Goal: Task Accomplishment & Management: Manage account settings

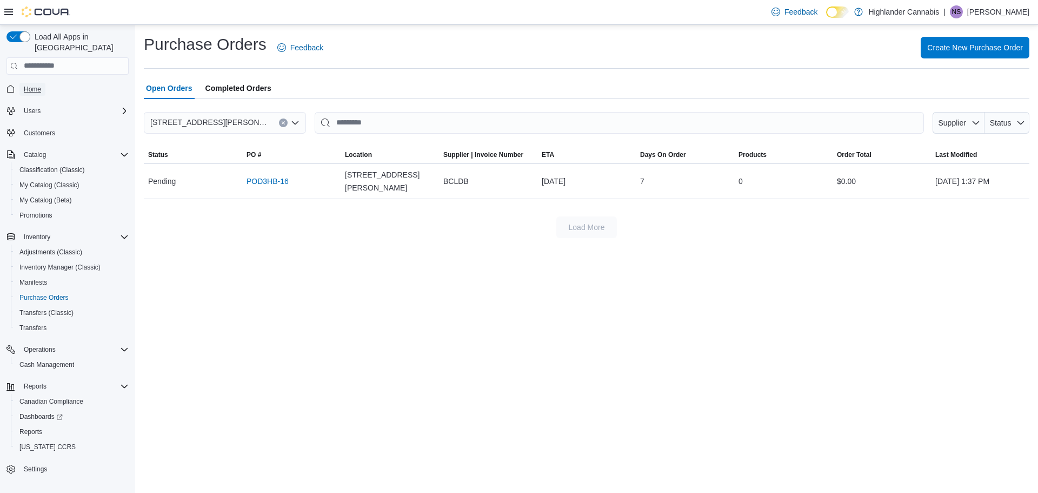
click at [25, 85] on span "Home" at bounding box center [32, 89] width 17 height 9
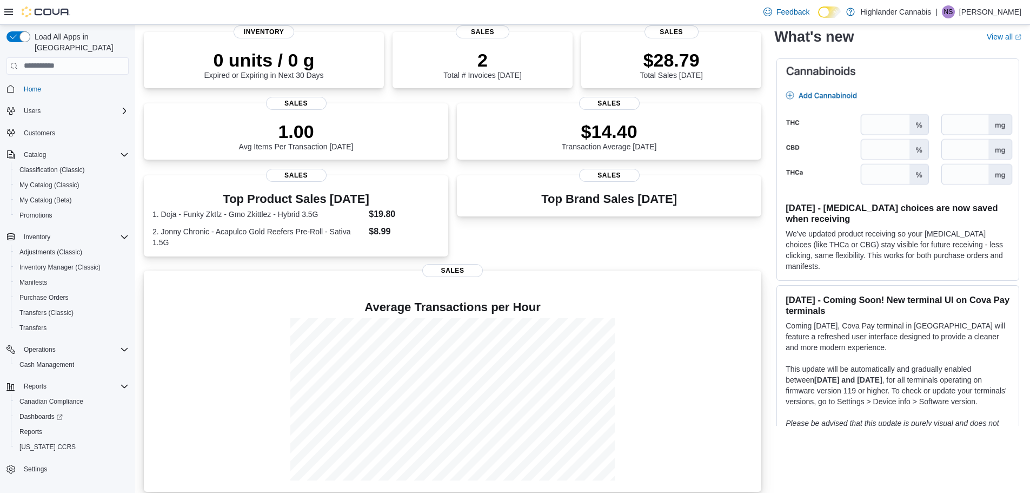
scroll to position [89, 0]
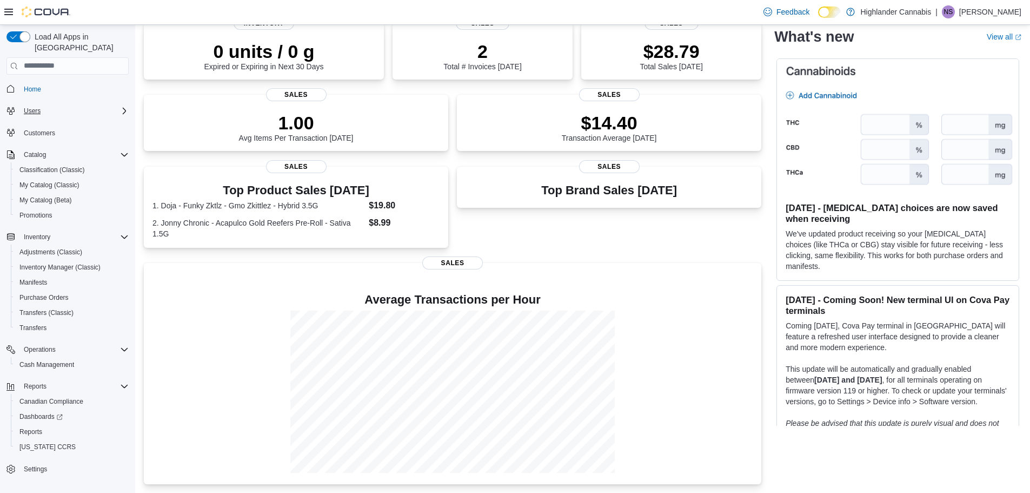
click at [123, 107] on icon "Complex example" at bounding box center [124, 111] width 9 height 9
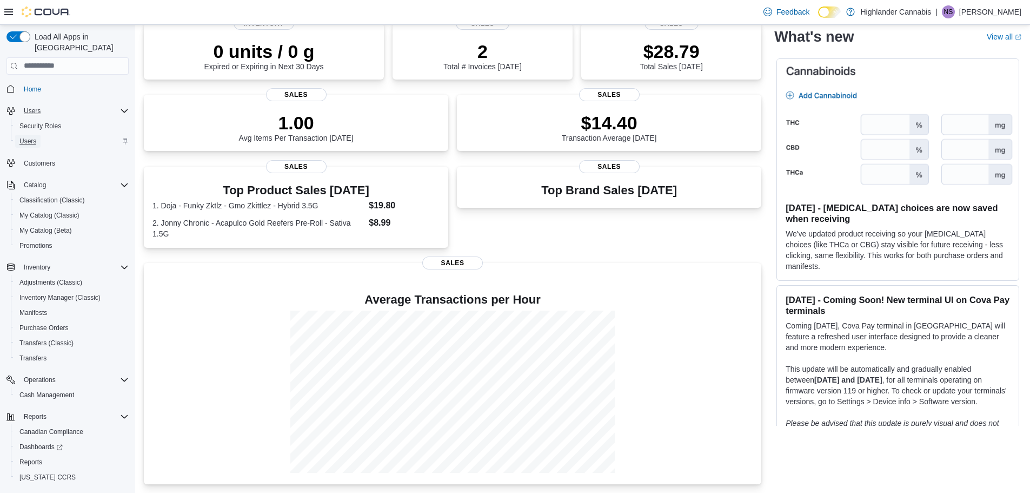
click at [30, 137] on span "Users" at bounding box center [27, 141] width 17 height 9
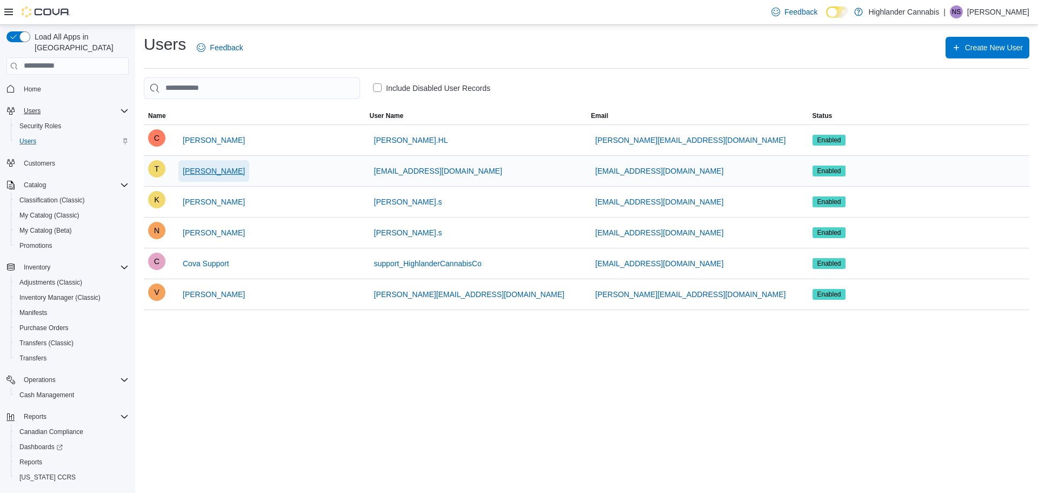
click at [204, 170] on span "Tanvi Thakore" at bounding box center [214, 170] width 62 height 11
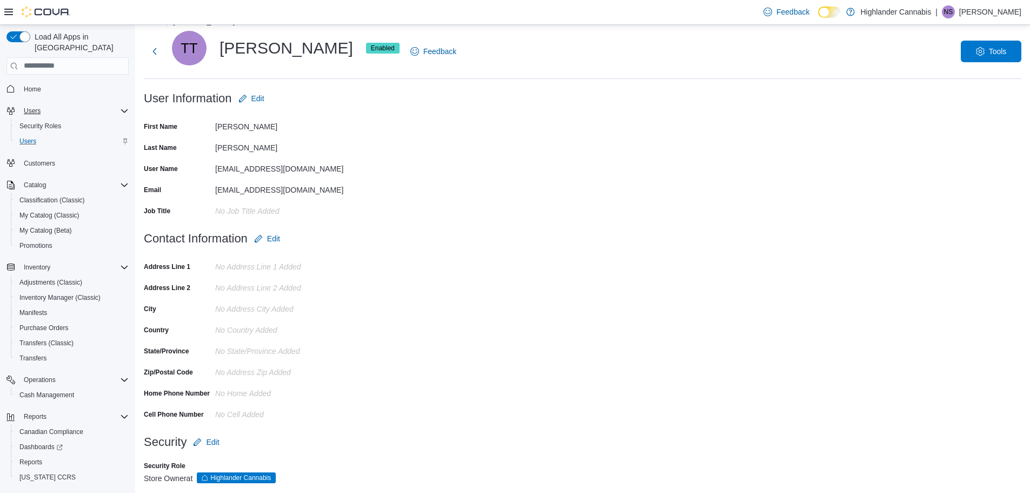
scroll to position [34, 0]
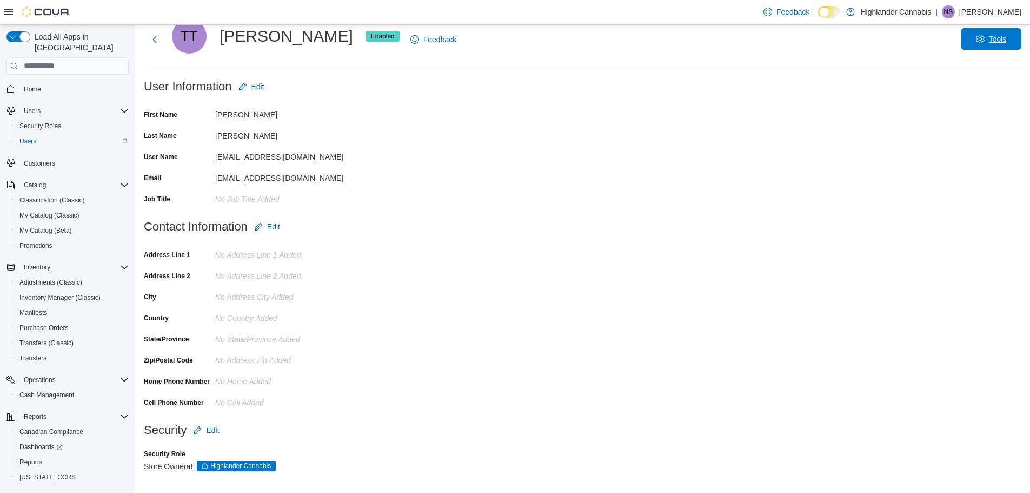
click at [980, 40] on span "Tools" at bounding box center [991, 39] width 48 height 22
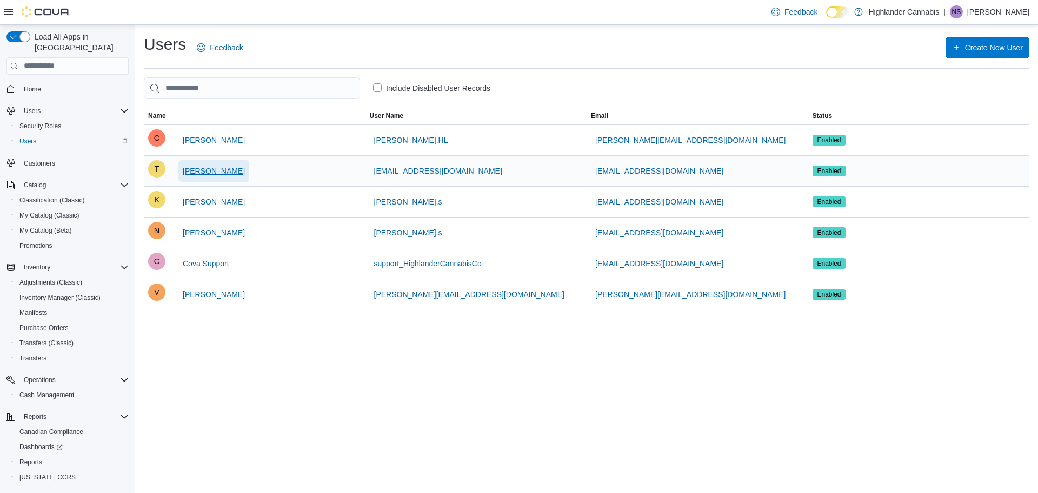
click at [215, 168] on span "Tanvi Thakore" at bounding box center [214, 170] width 62 height 11
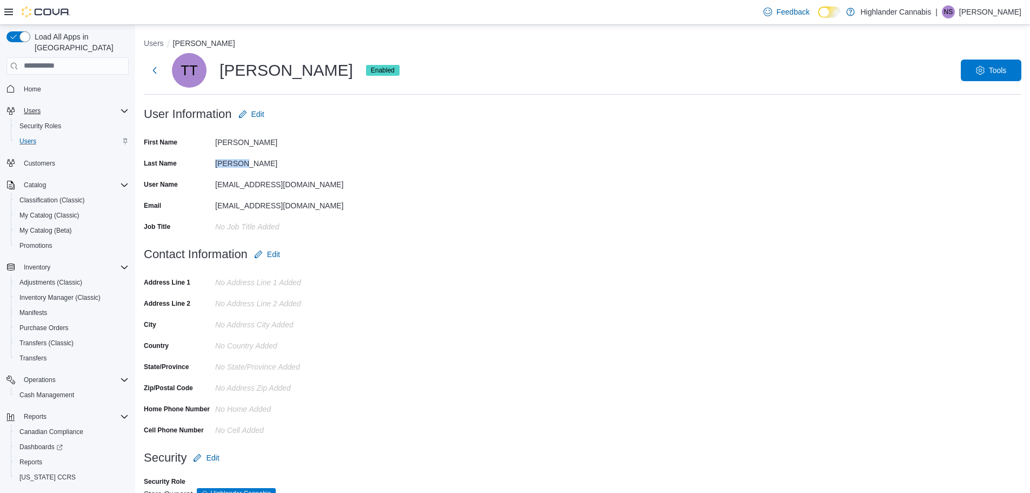
click at [215, 168] on div "Last Name Thakore" at bounding box center [252, 163] width 216 height 17
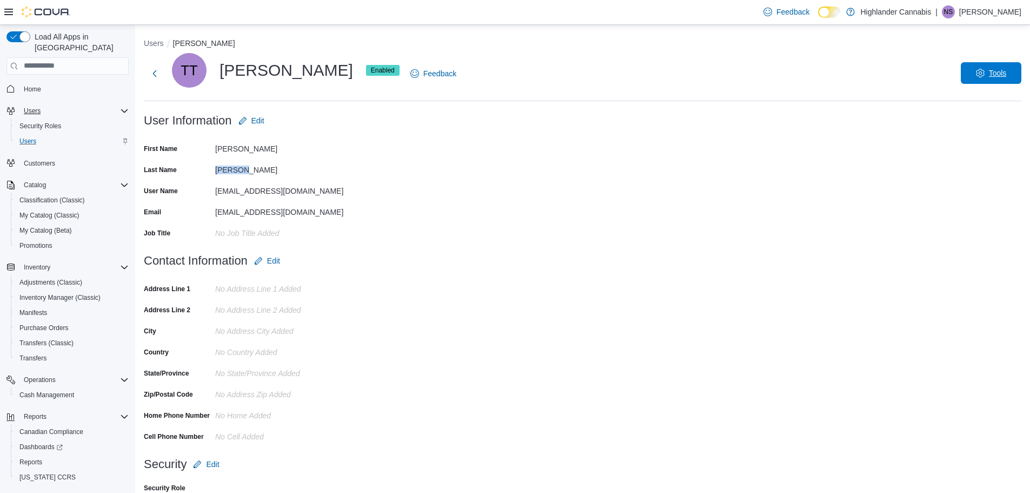
click at [995, 75] on span "Tools" at bounding box center [991, 73] width 48 height 22
click at [969, 121] on span "Disable User" at bounding box center [975, 123] width 50 height 13
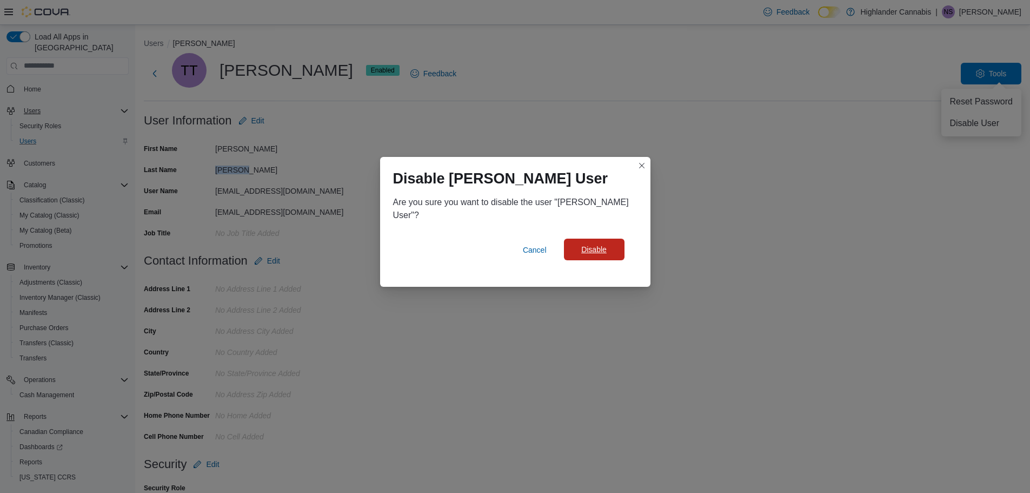
click at [608, 243] on span "Disable" at bounding box center [594, 249] width 48 height 22
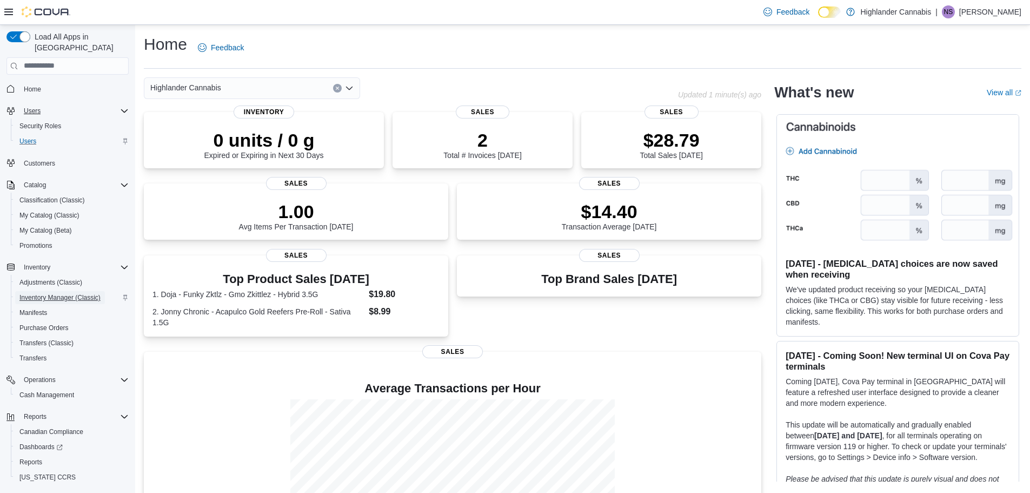
click at [38, 293] on span "Inventory Manager (Classic)" at bounding box center [59, 297] width 81 height 9
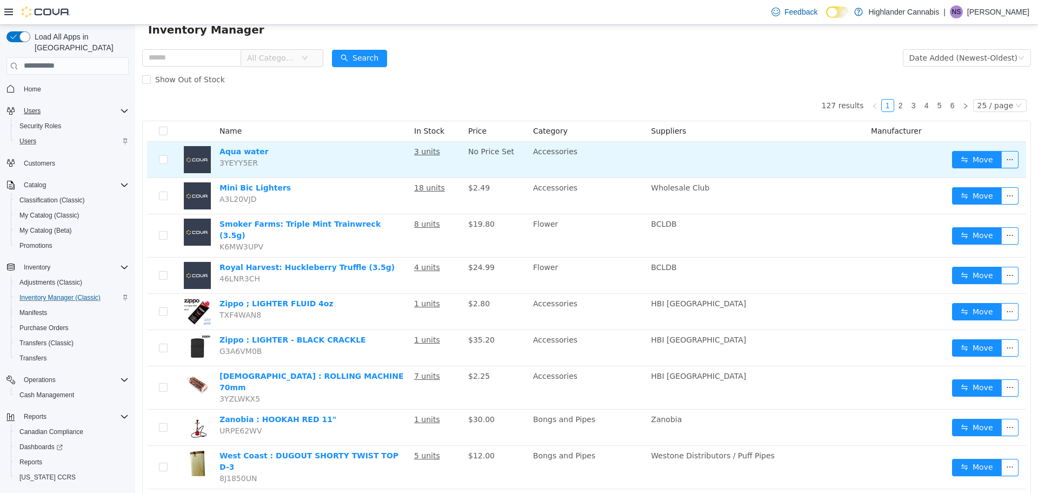
scroll to position [54, 0]
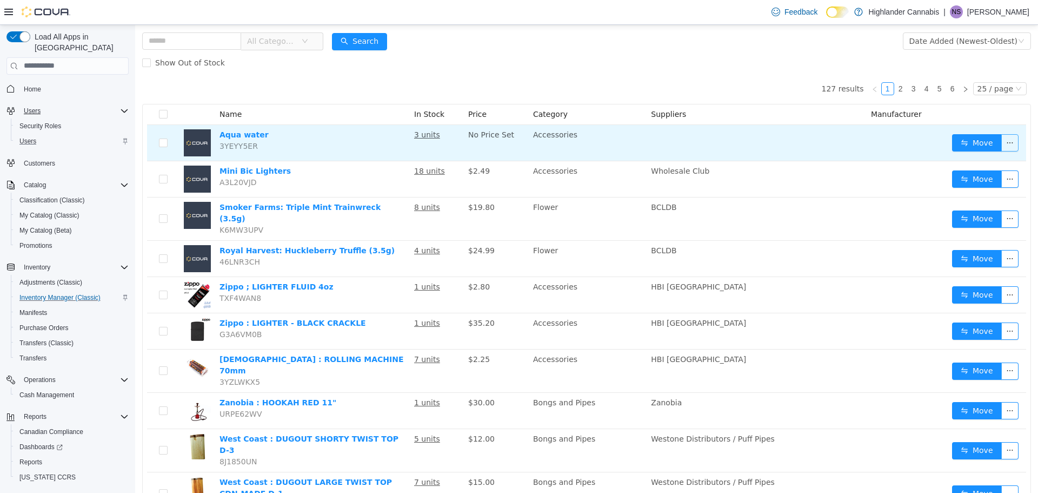
click at [1003, 143] on button "button" at bounding box center [1009, 142] width 17 height 17
click at [970, 143] on button "Move" at bounding box center [977, 142] width 50 height 17
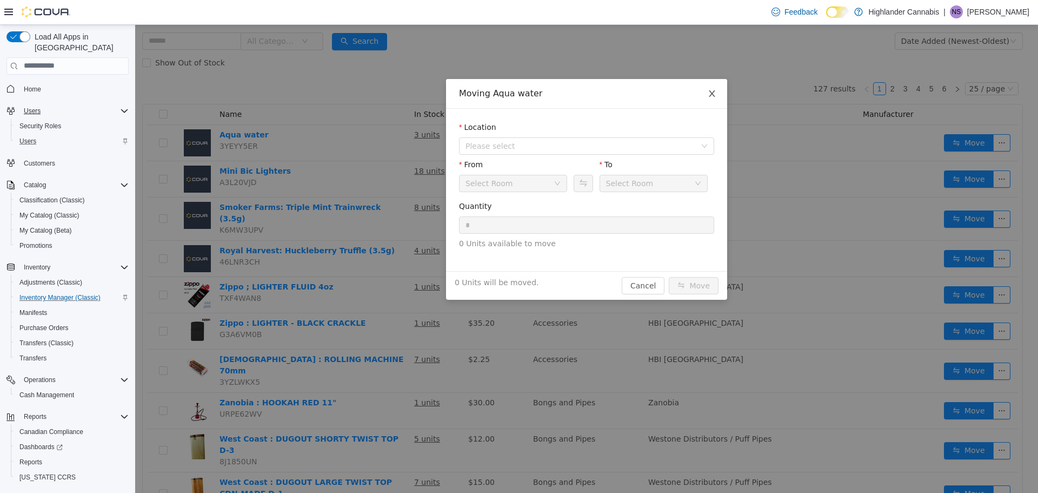
click at [716, 92] on span "Close" at bounding box center [712, 93] width 30 height 30
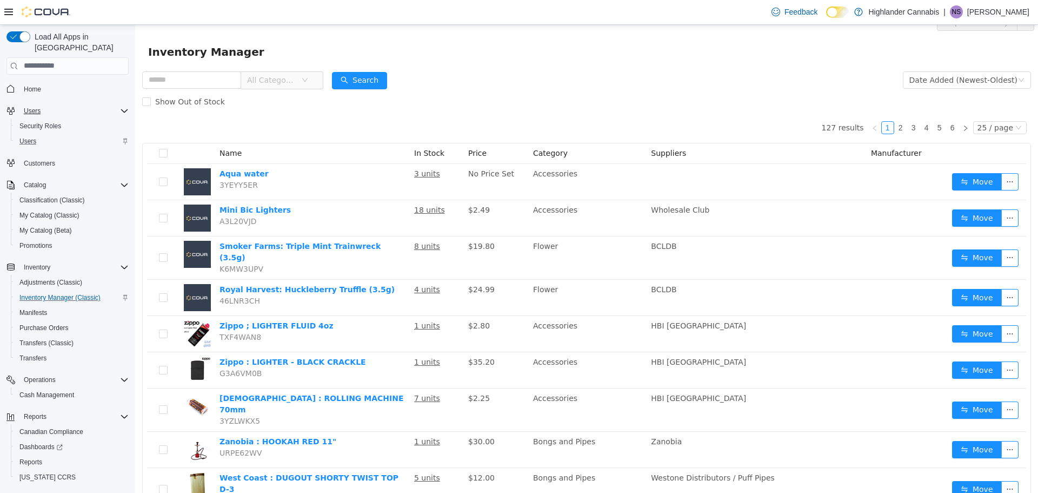
scroll to position [0, 0]
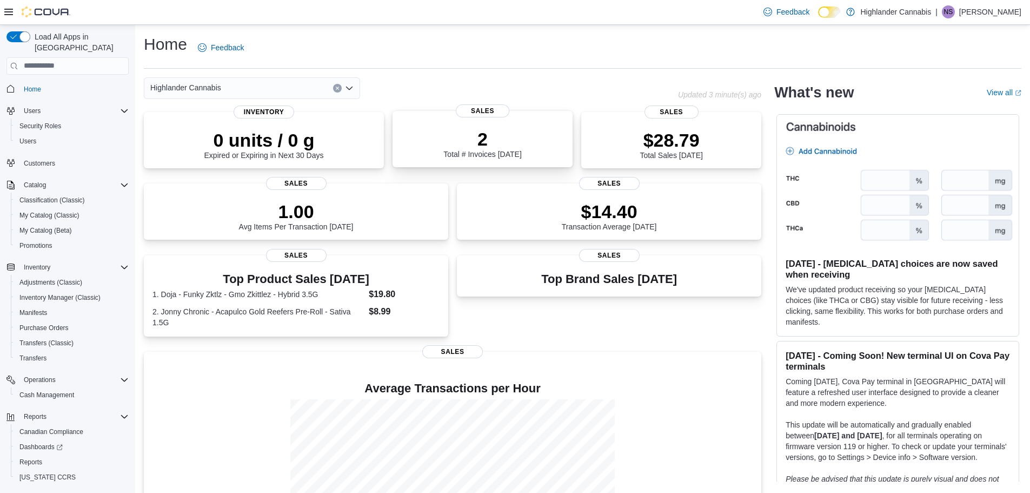
click at [471, 141] on p "2" at bounding box center [482, 139] width 78 height 22
click at [44, 239] on span "Promotions" at bounding box center [35, 245] width 33 height 13
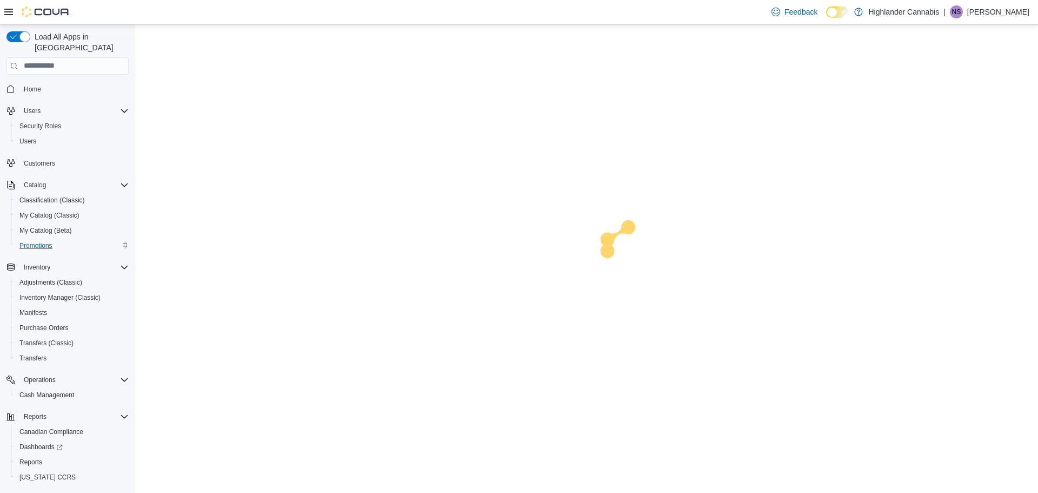
click at [44, 239] on span "Promotions" at bounding box center [35, 245] width 33 height 13
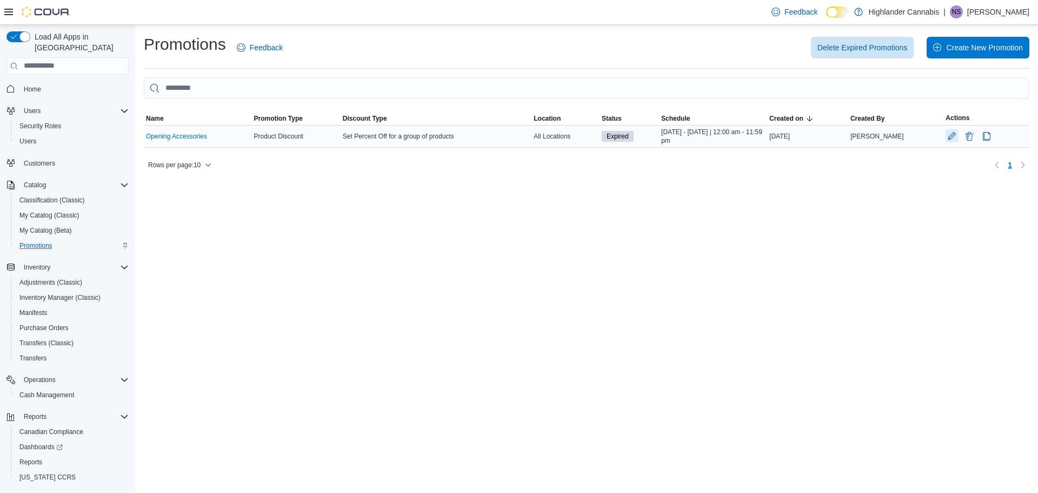
click at [946, 139] on button "Edit Promotion" at bounding box center [952, 135] width 13 height 13
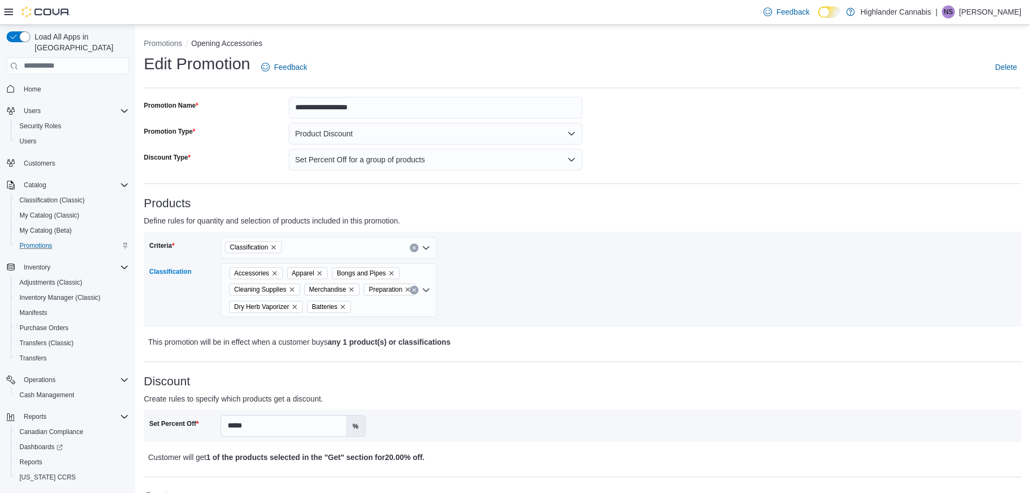
click at [344, 305] on icon "Remove Batteries from selection in this group" at bounding box center [343, 306] width 4 height 4
click at [269, 428] on input "*****" at bounding box center [283, 425] width 125 height 21
type input "*"
type input "**"
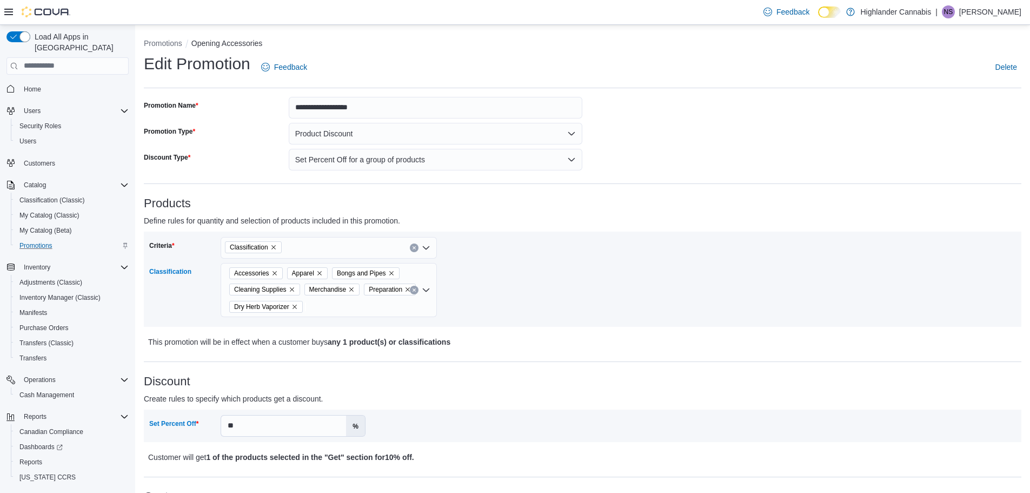
click at [434, 394] on p "Create rules to specify which products get a discount." at bounding box center [473, 398] width 658 height 13
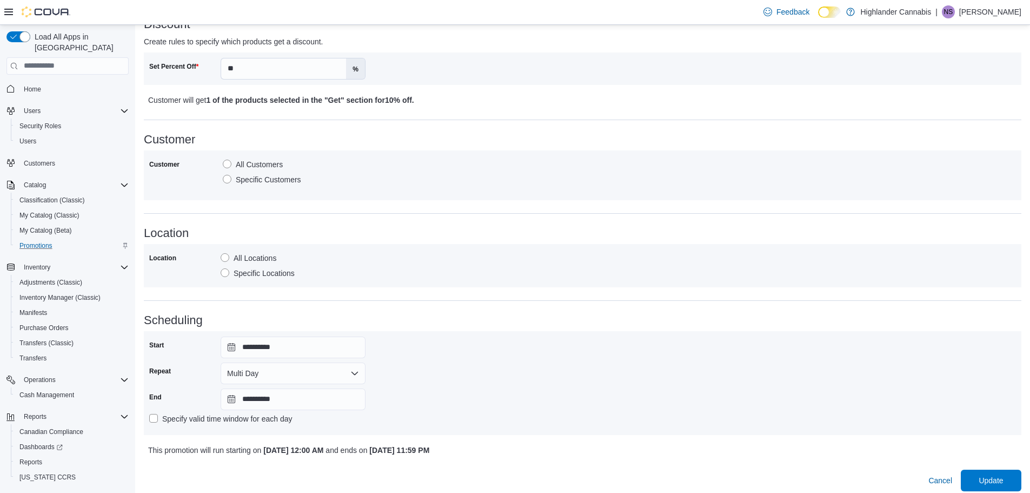
scroll to position [364, 0]
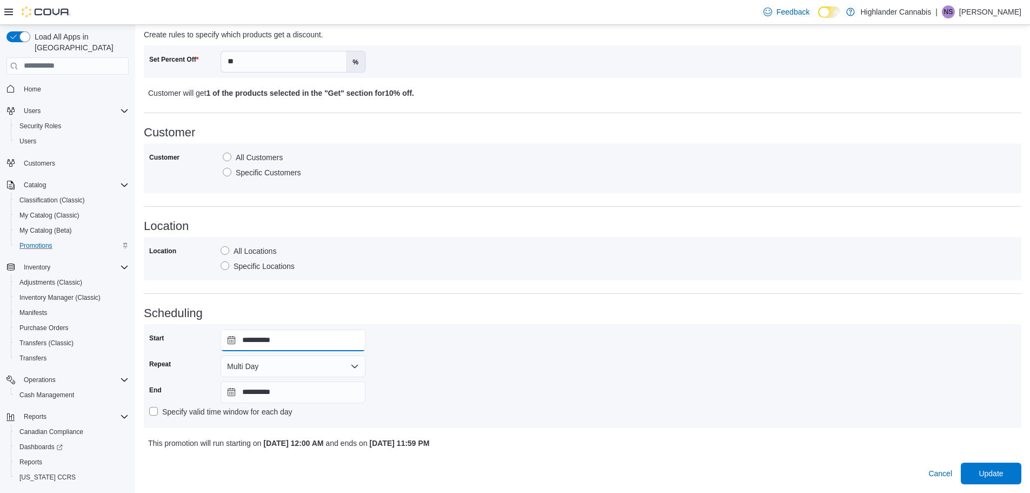
click at [249, 338] on input "**********" at bounding box center [293, 340] width 145 height 22
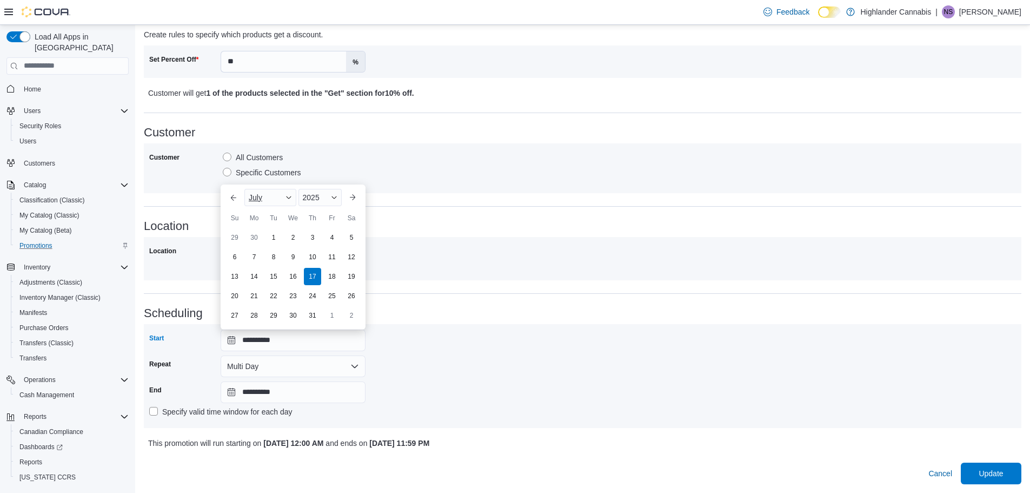
click at [287, 197] on span "Button. Open the month selector. July is currently selected." at bounding box center [288, 197] width 6 height 6
click at [267, 265] on div "September" at bounding box center [282, 267] width 71 height 13
click at [306, 255] on div "11" at bounding box center [312, 256] width 19 height 19
type input "**********"
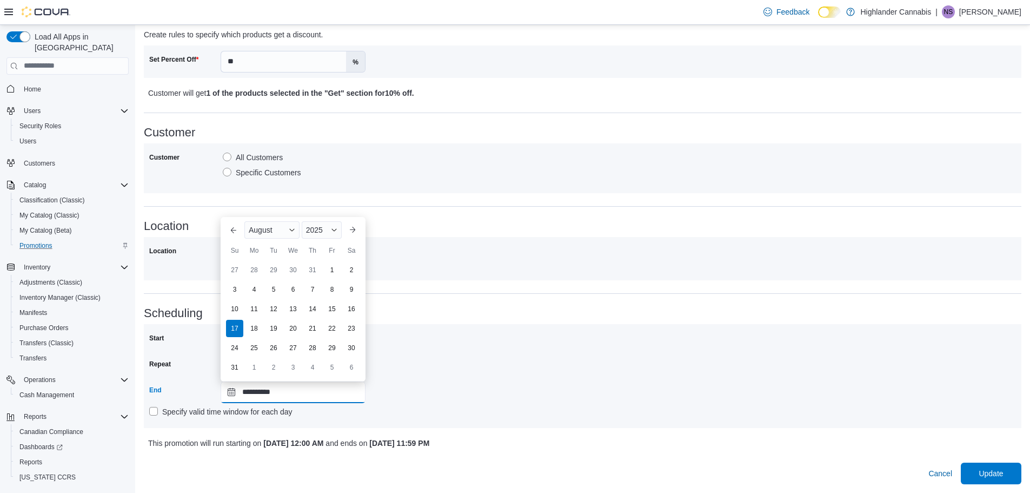
click at [260, 390] on input "**********" at bounding box center [293, 392] width 145 height 22
click at [460, 324] on div "**********" at bounding box center [582, 376] width 877 height 104
click at [250, 390] on input "**********" at bounding box center [293, 392] width 145 height 22
click at [291, 230] on span "Button. Open the month selector. August is currently selected." at bounding box center [292, 230] width 6 height 6
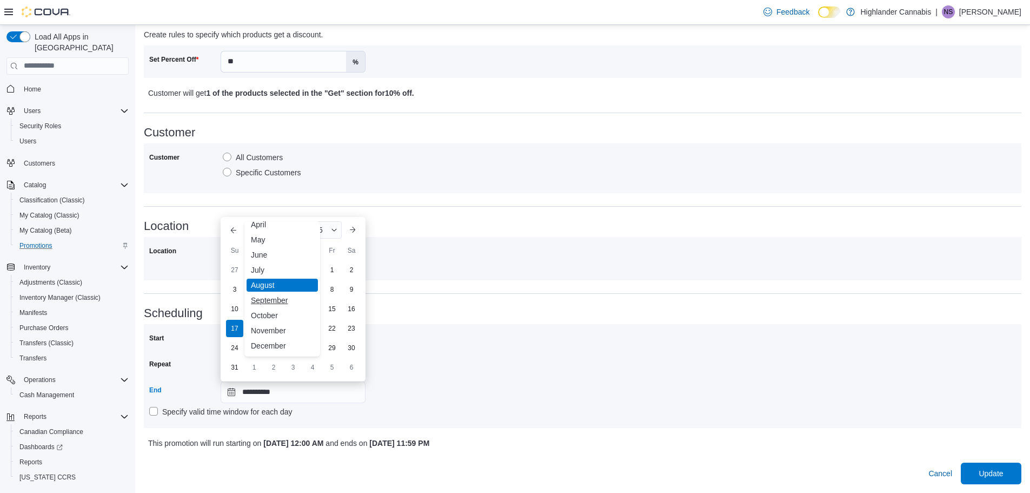
click at [278, 296] on div "September" at bounding box center [282, 300] width 71 height 13
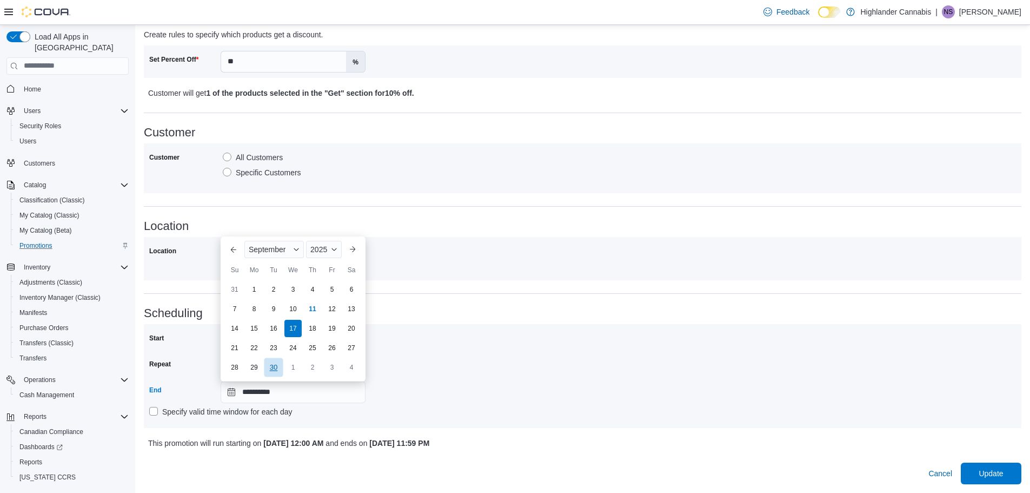
click at [278, 368] on div "30" at bounding box center [273, 366] width 19 height 19
type input "**********"
click at [990, 473] on span "Update" at bounding box center [991, 472] width 24 height 11
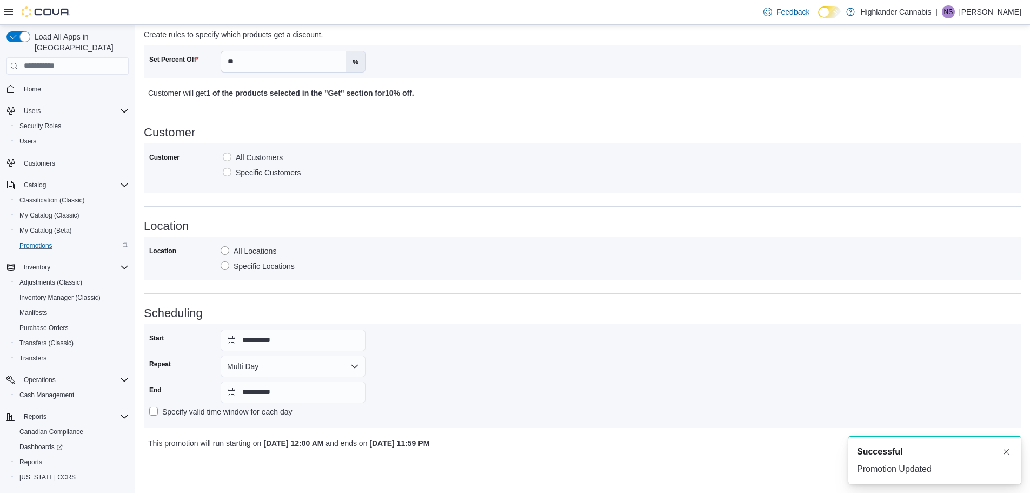
scroll to position [0, 0]
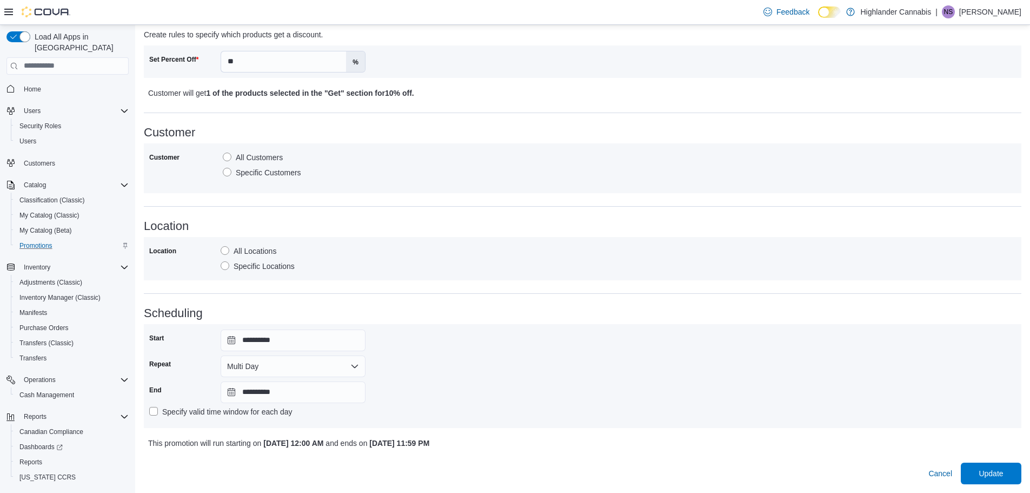
click at [41, 492] on span "Settings" at bounding box center [35, 499] width 23 height 9
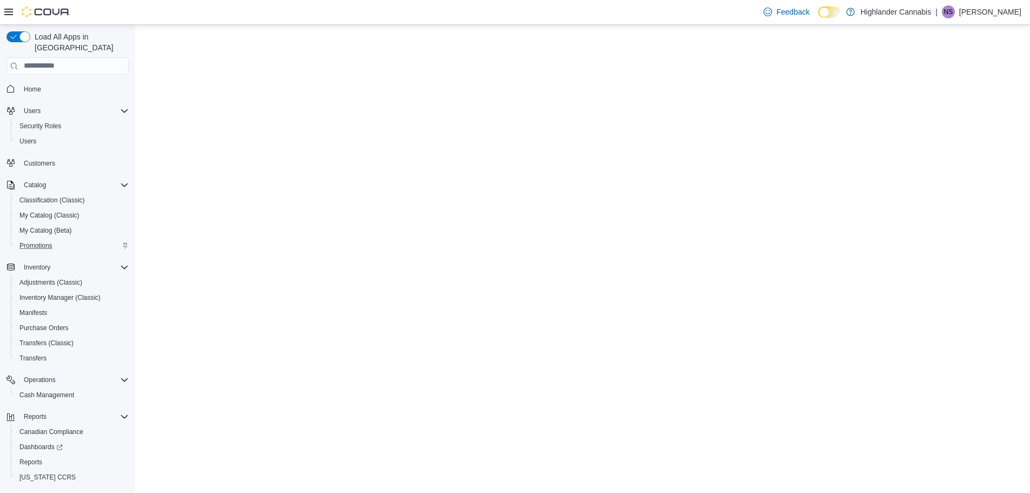
click at [39, 492] on span "Settings" at bounding box center [35, 499] width 23 height 9
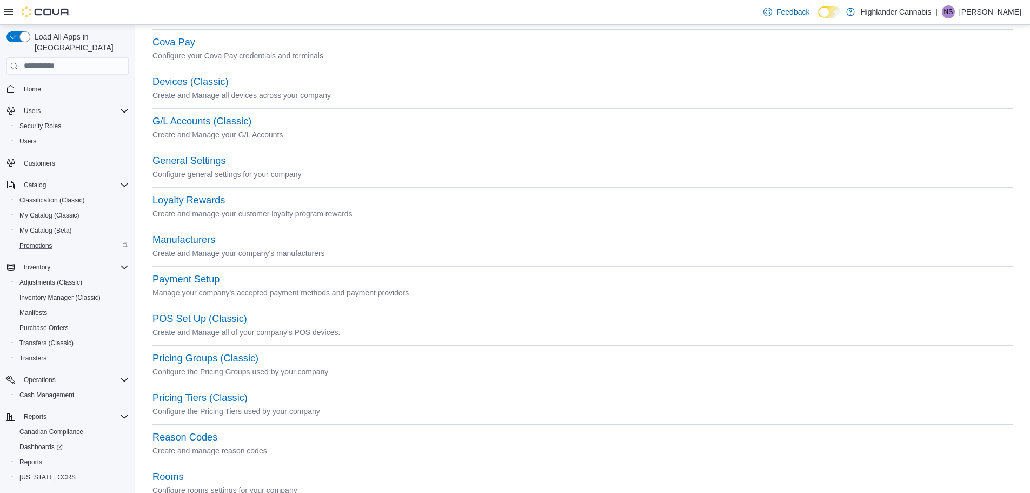
scroll to position [162, 0]
click at [192, 158] on button "General Settings" at bounding box center [188, 160] width 73 height 11
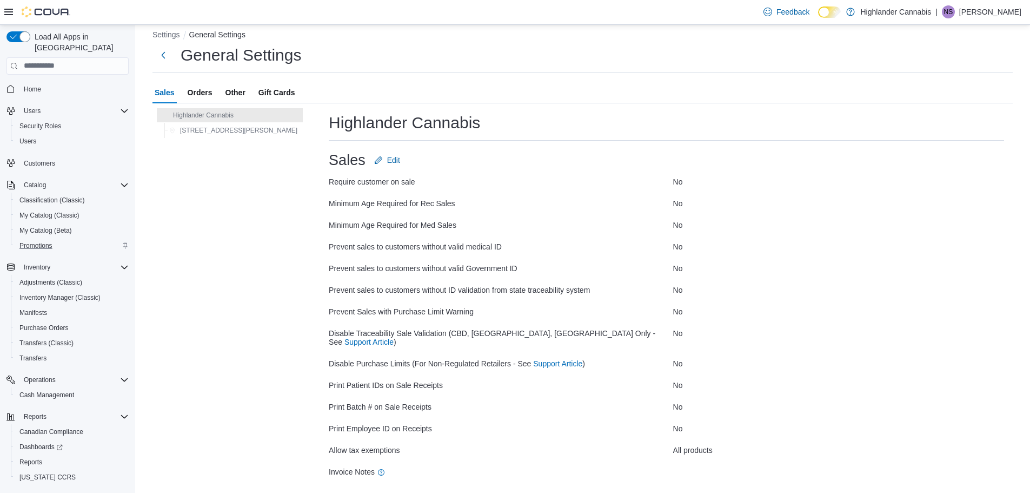
scroll to position [25, 0]
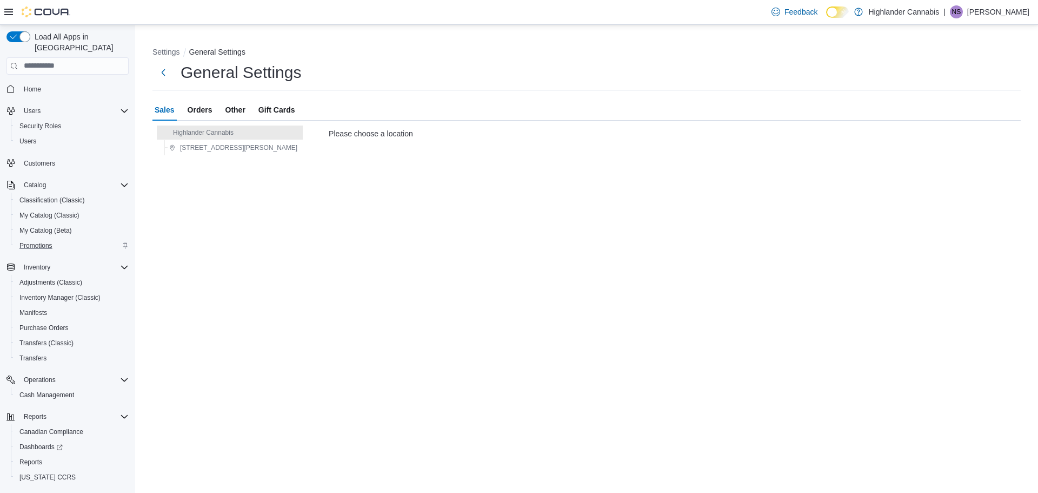
click at [192, 114] on span "Orders" at bounding box center [200, 110] width 25 height 22
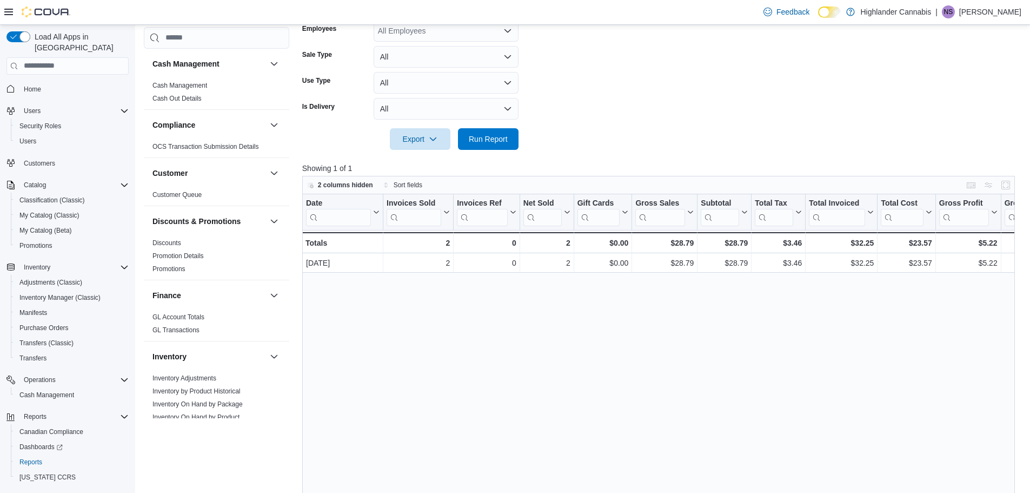
scroll to position [310, 0]
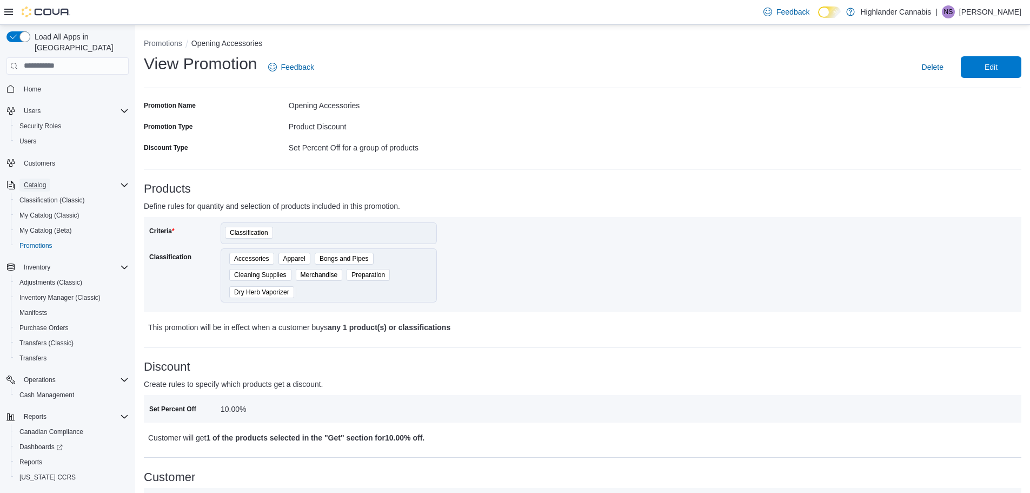
click at [36, 181] on span "Catalog" at bounding box center [35, 185] width 22 height 9
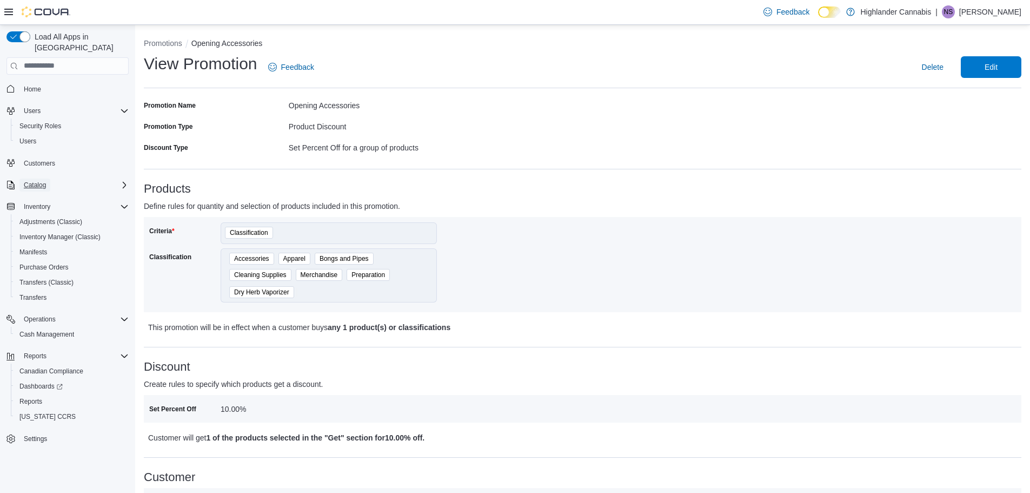
click at [36, 181] on span "Catalog" at bounding box center [35, 185] width 22 height 9
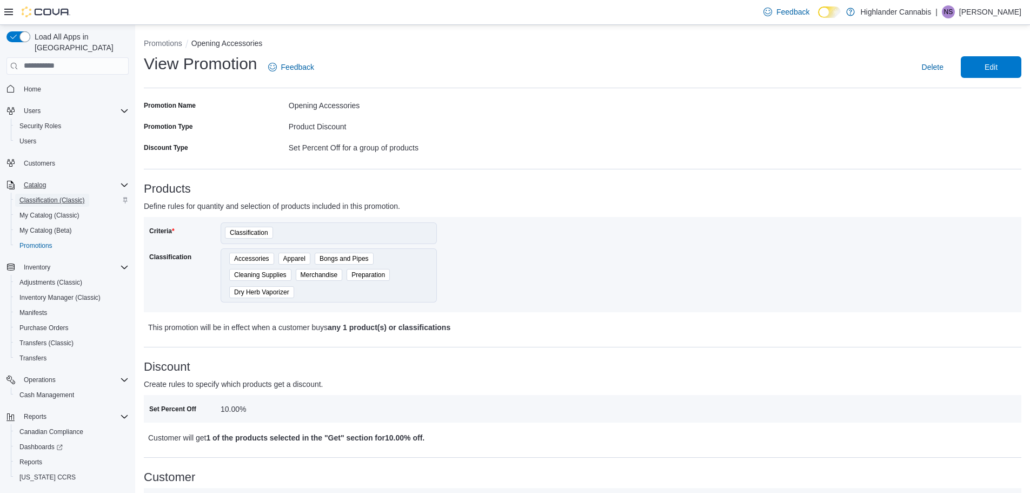
click at [58, 196] on span "Classification (Classic)" at bounding box center [51, 200] width 65 height 9
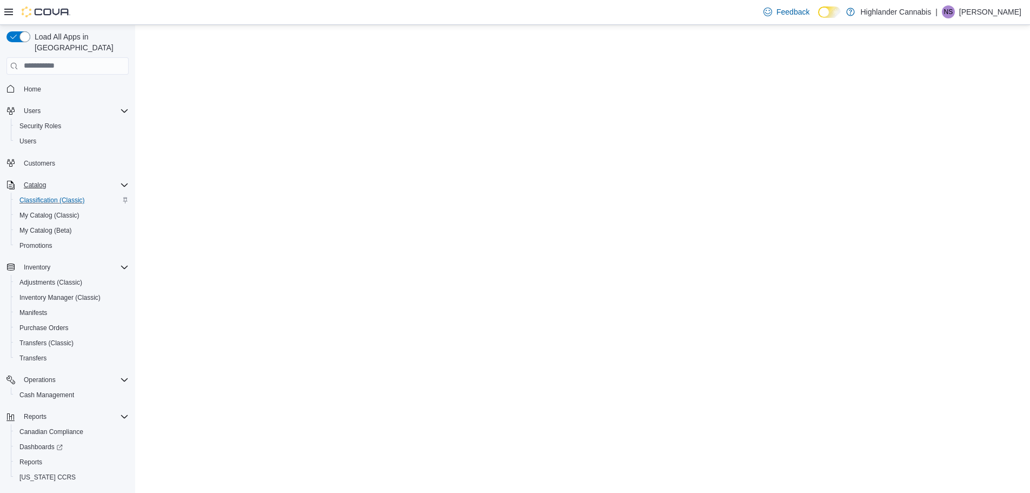
click at [58, 196] on span "Classification (Classic)" at bounding box center [51, 200] width 65 height 9
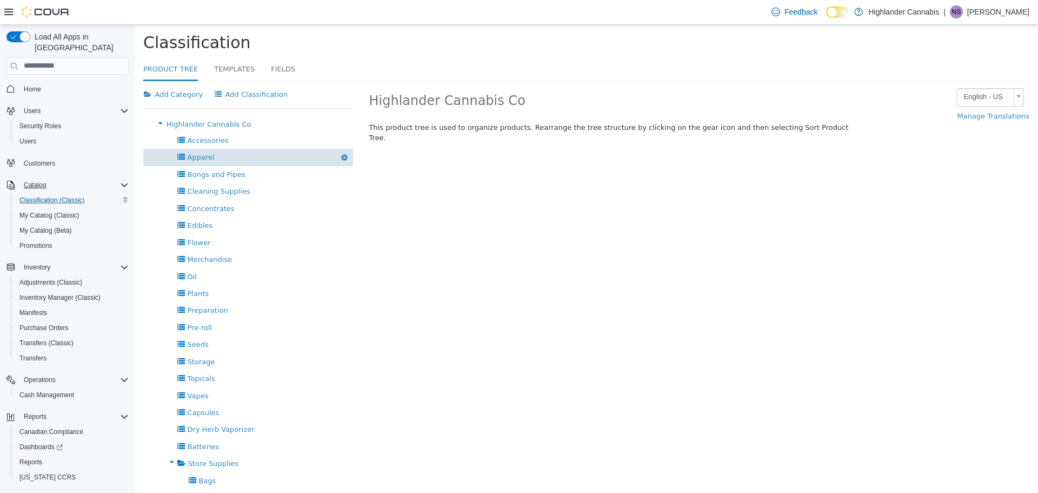
click at [214, 164] on div "Apparel Delete" at bounding box center [248, 156] width 210 height 17
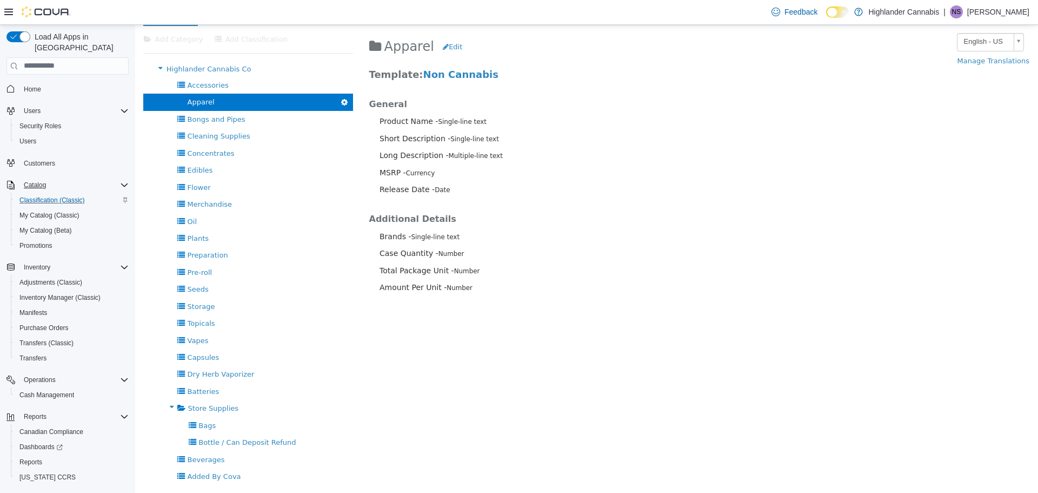
scroll to position [134, 0]
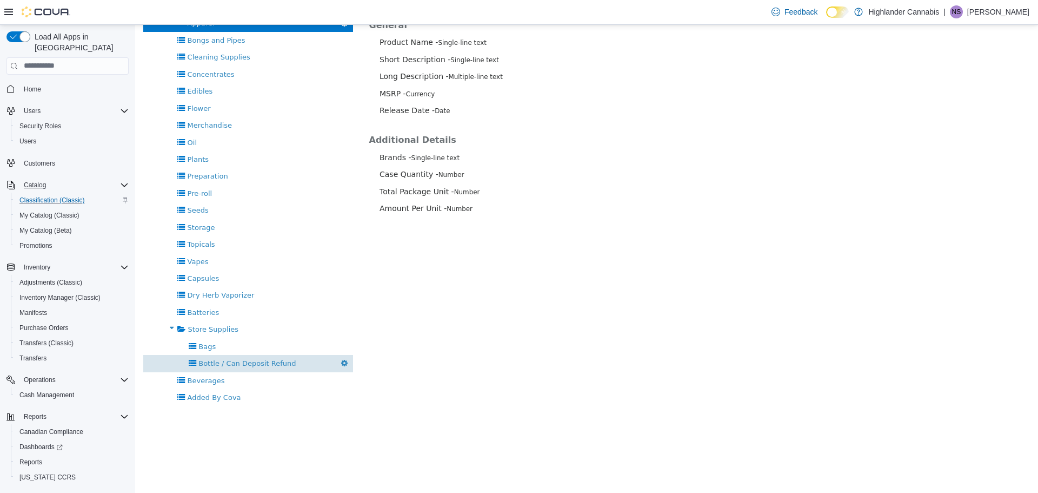
click at [198, 365] on span "Bottle / Can Deposit Refund" at bounding box center [246, 362] width 97 height 8
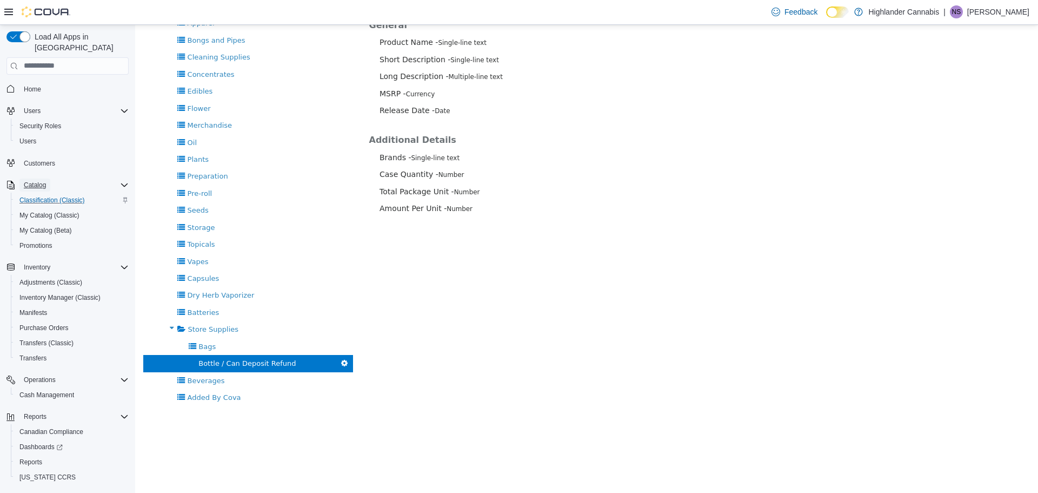
click at [44, 181] on span "Catalog" at bounding box center [35, 185] width 22 height 9
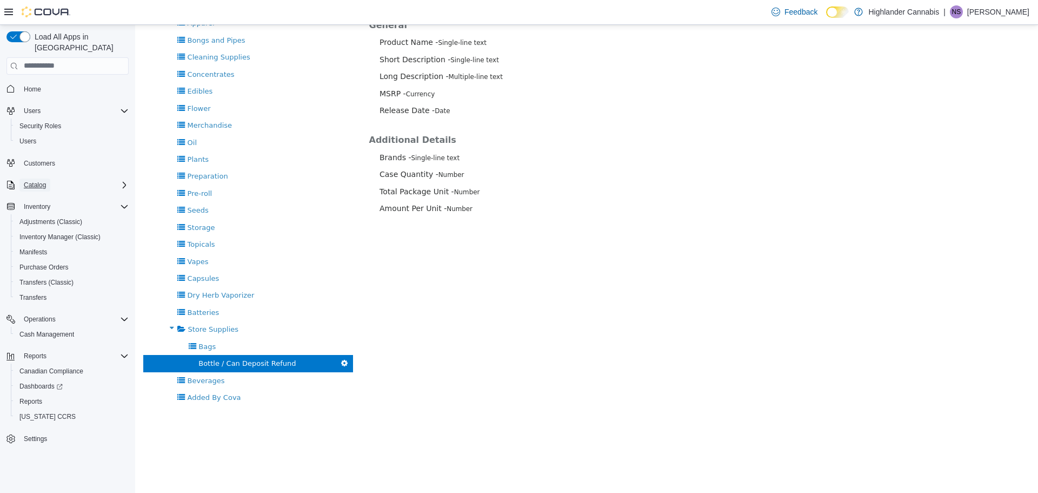
click at [44, 181] on span "Catalog" at bounding box center [35, 185] width 22 height 9
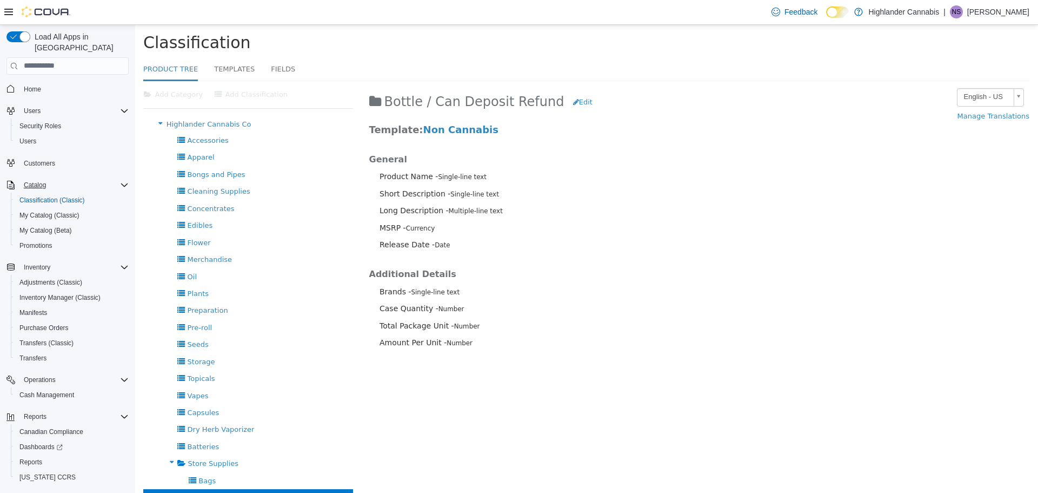
scroll to position [134, 0]
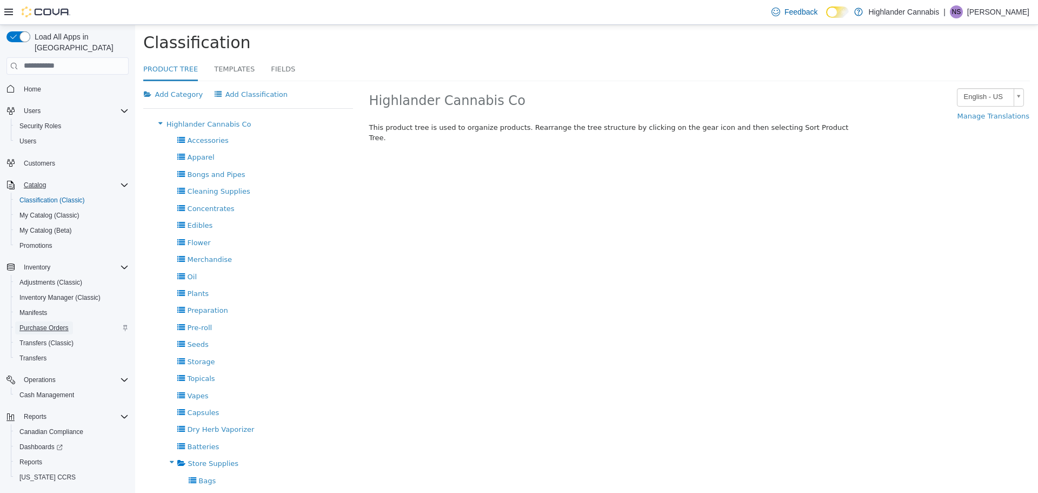
click at [51, 323] on span "Purchase Orders" at bounding box center [43, 327] width 49 height 9
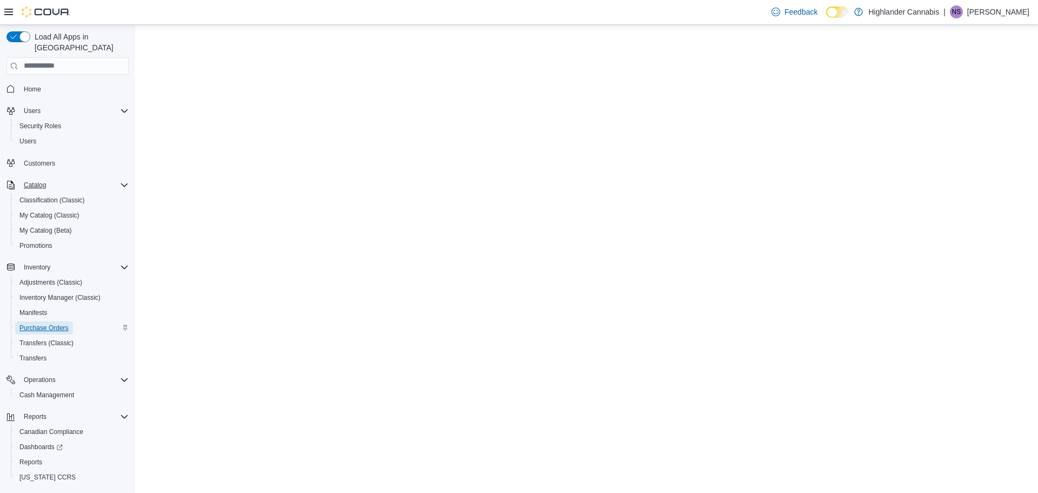
click at [51, 323] on span "Purchase Orders" at bounding box center [43, 327] width 49 height 9
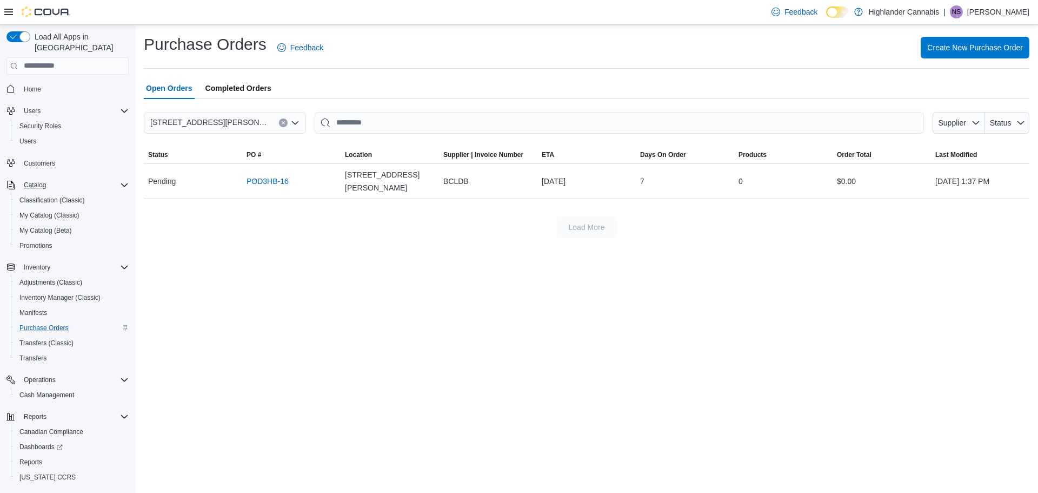
click at [231, 90] on span "Completed Orders" at bounding box center [238, 88] width 66 height 22
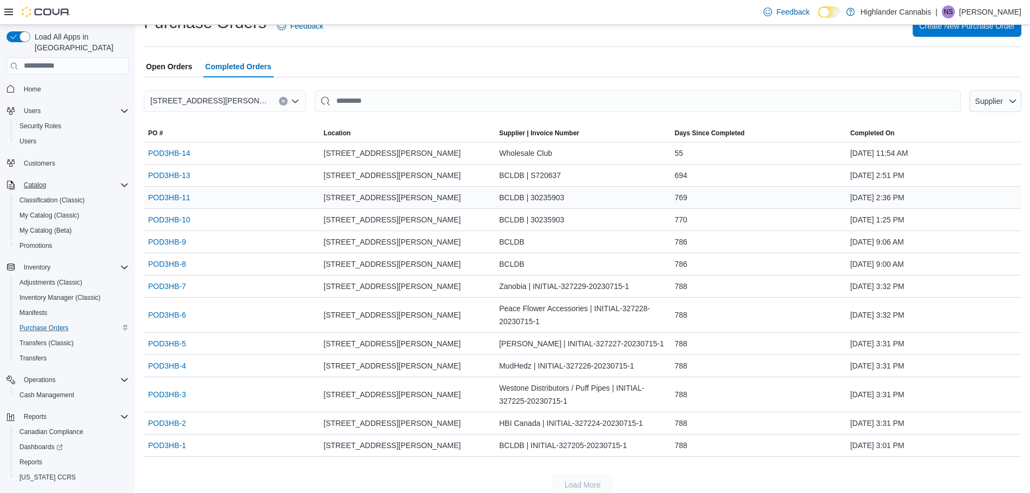
scroll to position [33, 0]
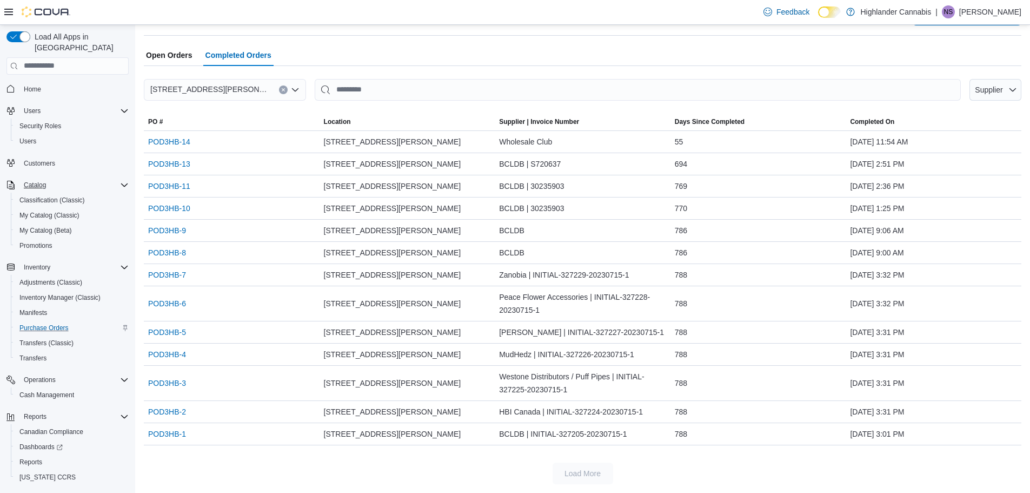
click at [189, 56] on span "Open Orders" at bounding box center [169, 55] width 46 height 22
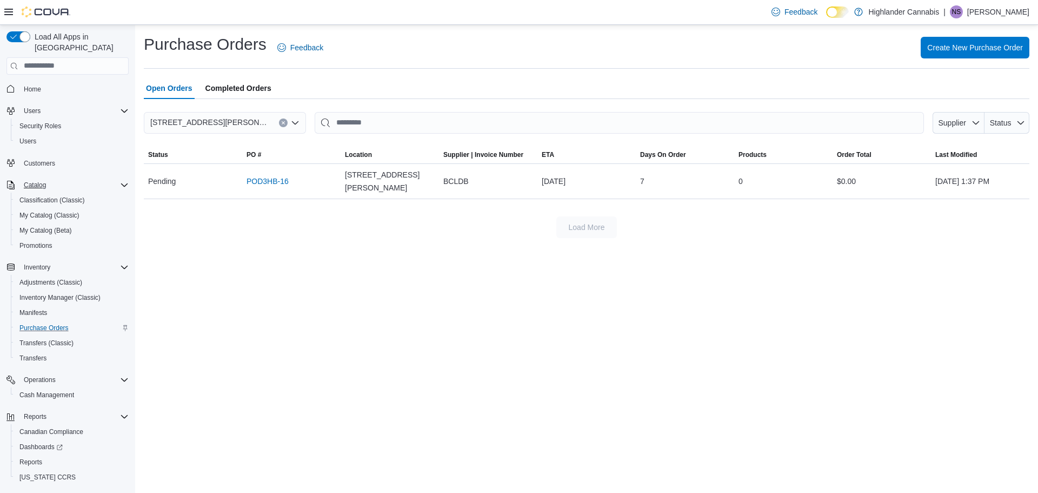
click at [225, 86] on span "Completed Orders" at bounding box center [238, 88] width 66 height 22
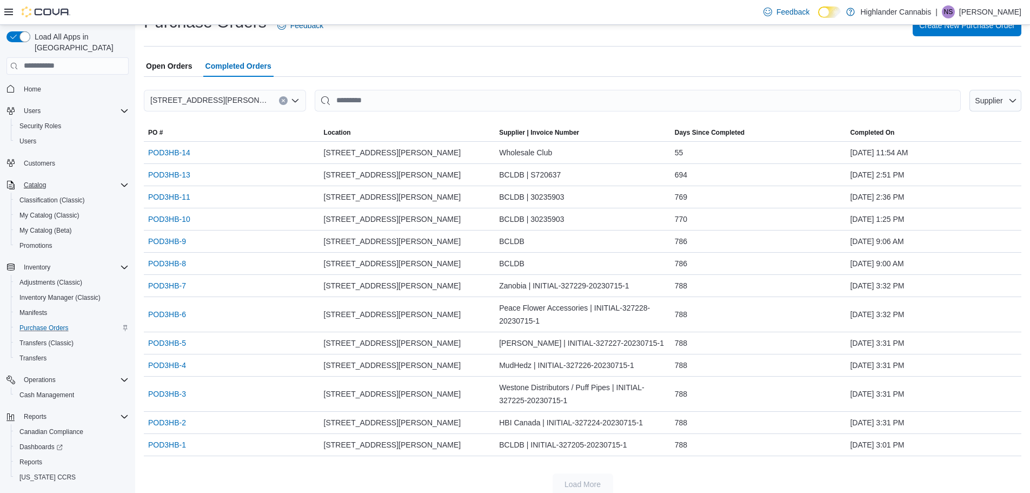
scroll to position [33, 0]
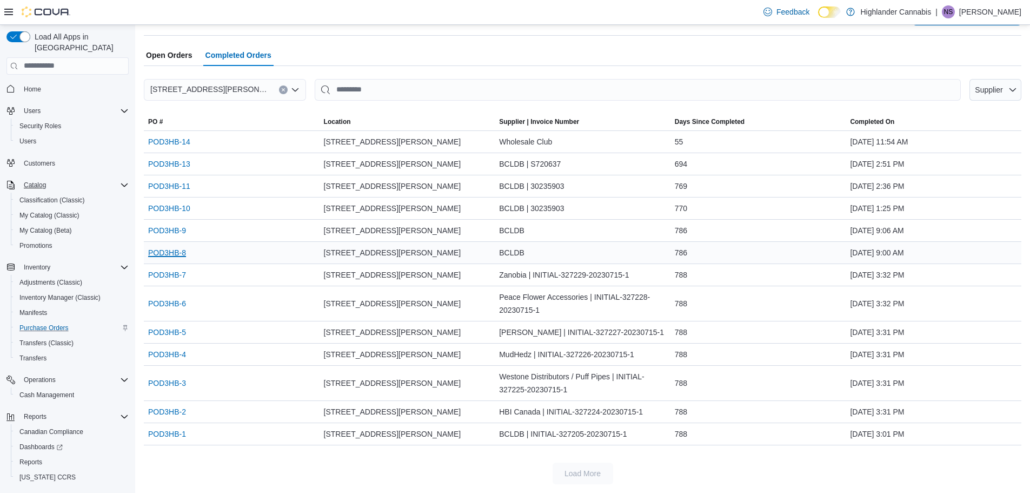
click at [177, 254] on link "POD3HB-8" at bounding box center [167, 252] width 38 height 13
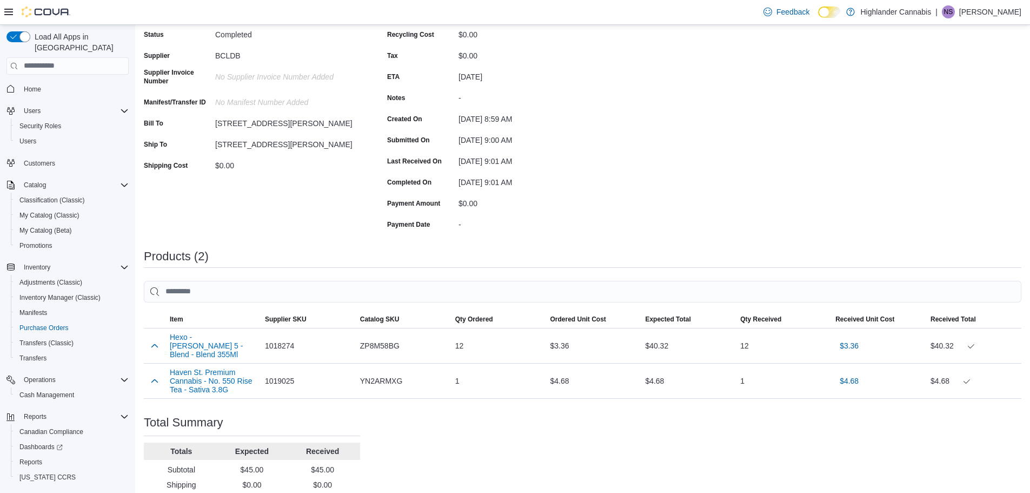
scroll to position [149, 0]
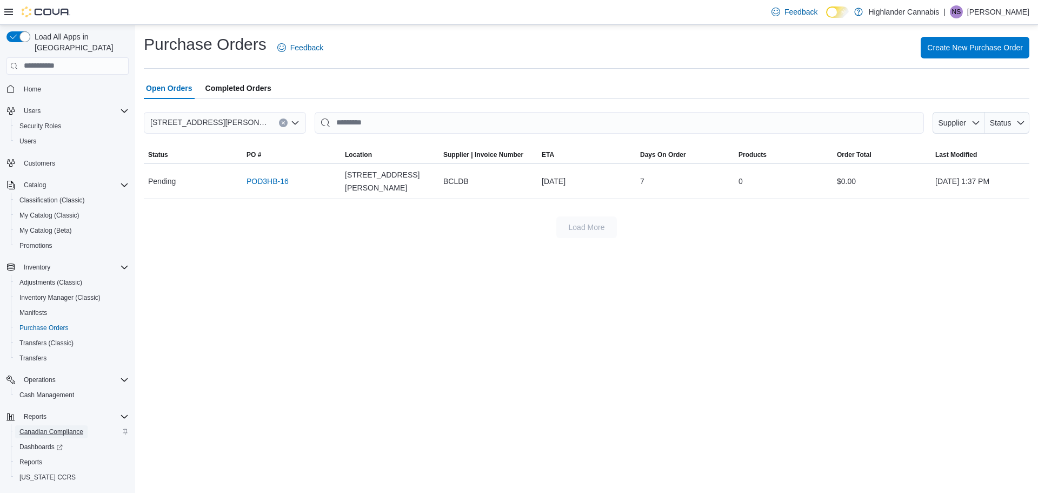
click at [51, 427] on span "Canadian Compliance" at bounding box center [51, 431] width 64 height 9
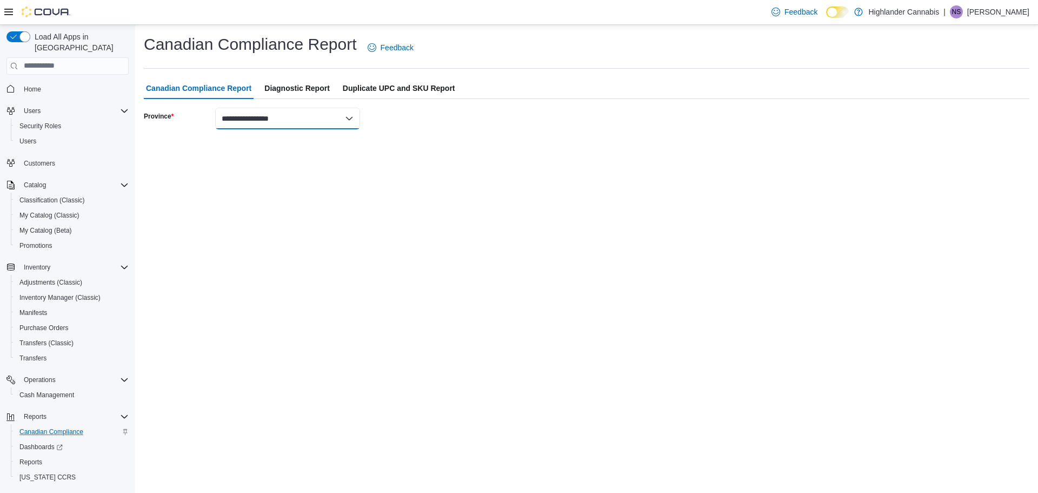
click at [284, 114] on select "**********" at bounding box center [287, 119] width 145 height 22
select select "**********"
click at [215, 108] on select "**********" at bounding box center [287, 119] width 145 height 22
select select "******"
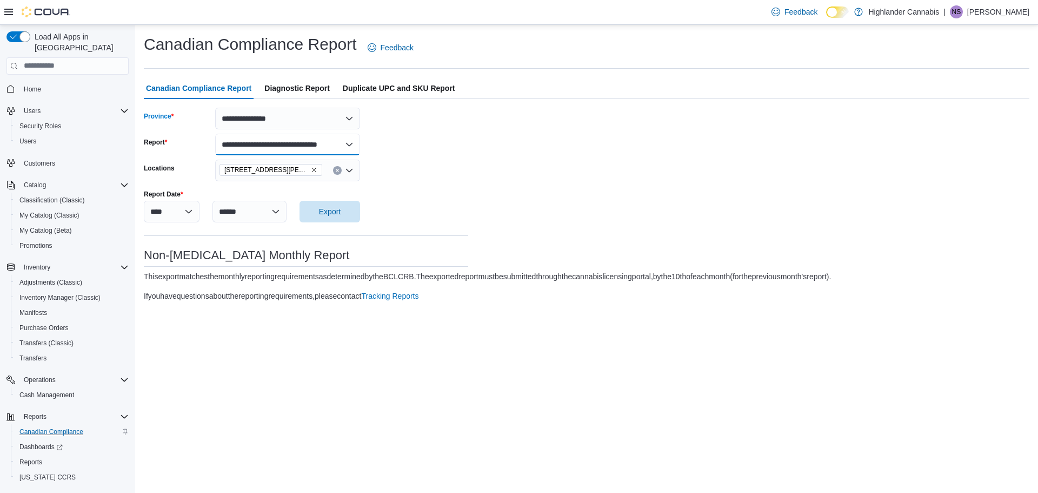
click at [274, 146] on select "**********" at bounding box center [287, 145] width 145 height 22
click at [215, 134] on select "**********" at bounding box center [287, 145] width 145 height 22
click at [290, 81] on span "Diagnostic Report" at bounding box center [296, 88] width 65 height 22
select select "******"
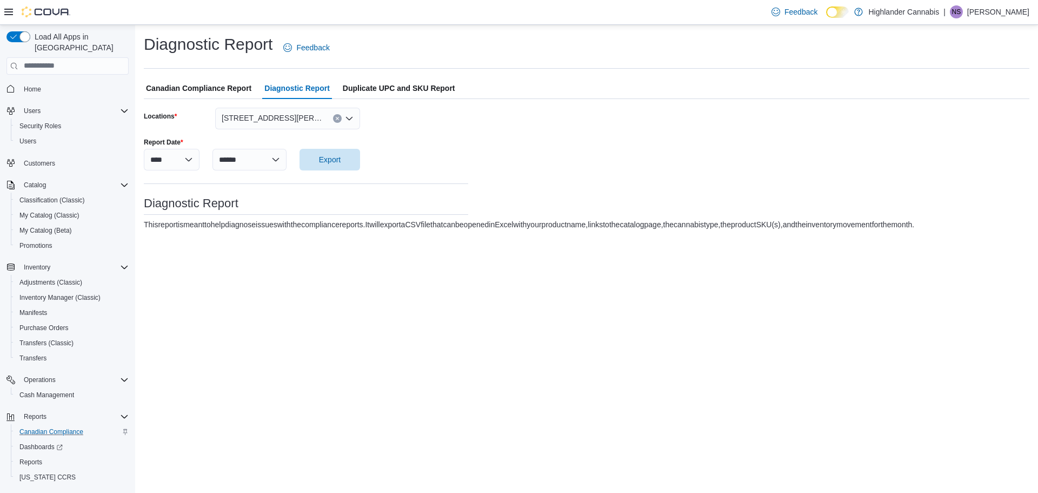
click at [365, 86] on span "Duplicate UPC and SKU Report" at bounding box center [399, 88] width 112 height 22
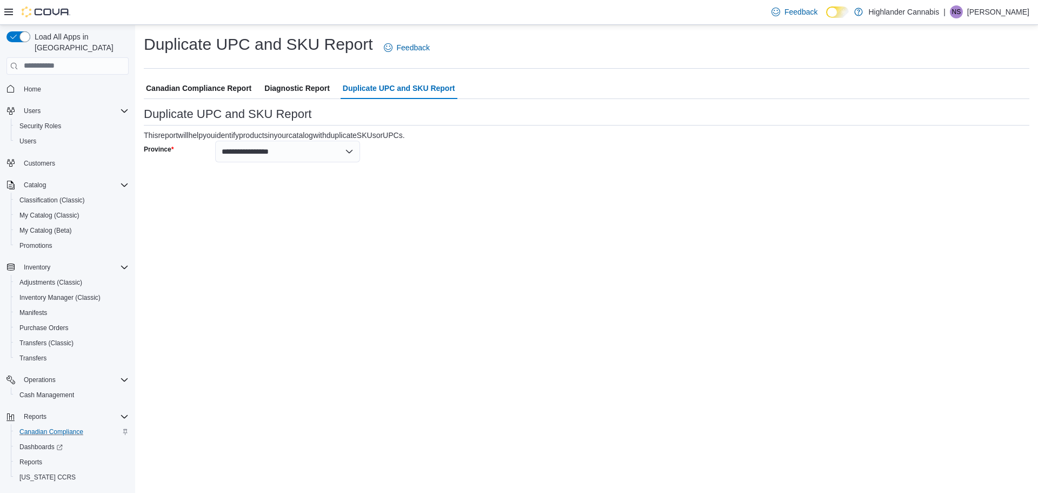
select select "******"
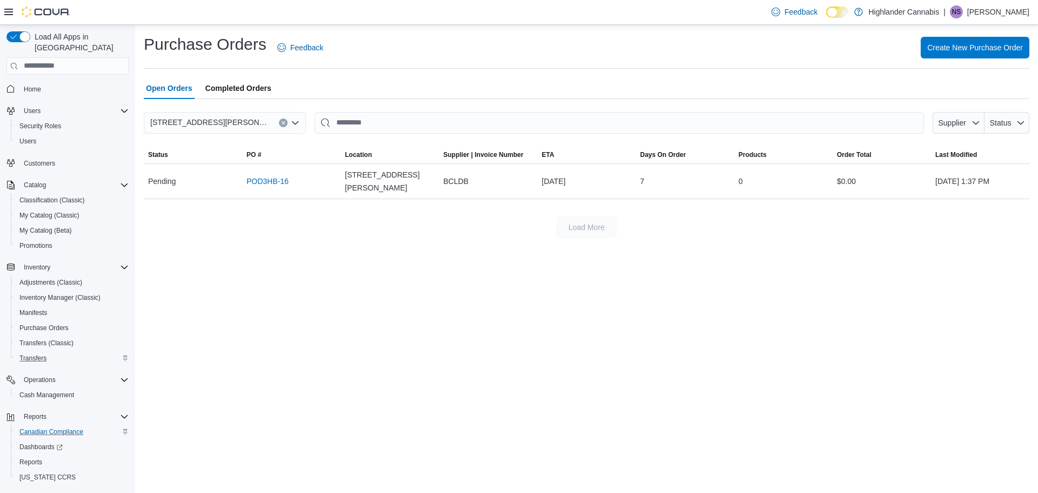
scroll to position [20, 0]
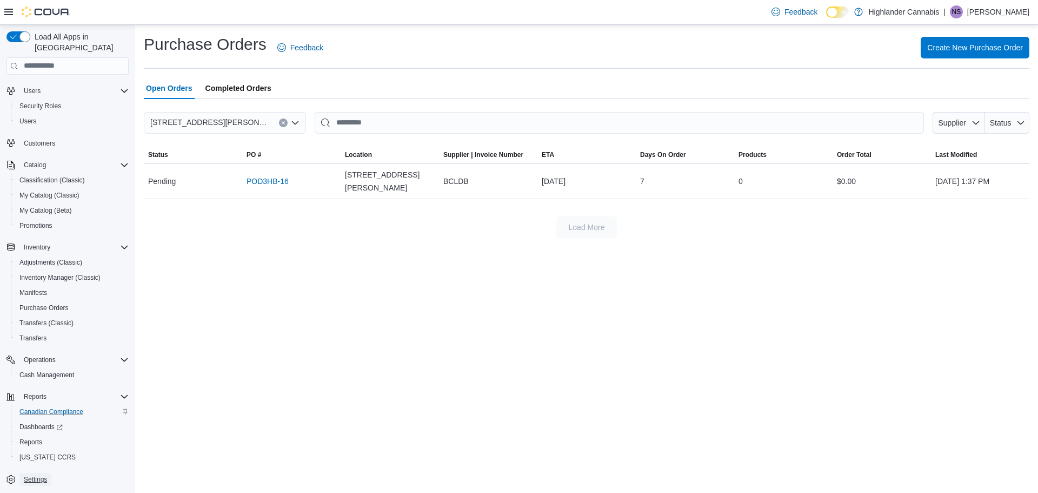
click at [46, 475] on span "Settings" at bounding box center [35, 479] width 23 height 9
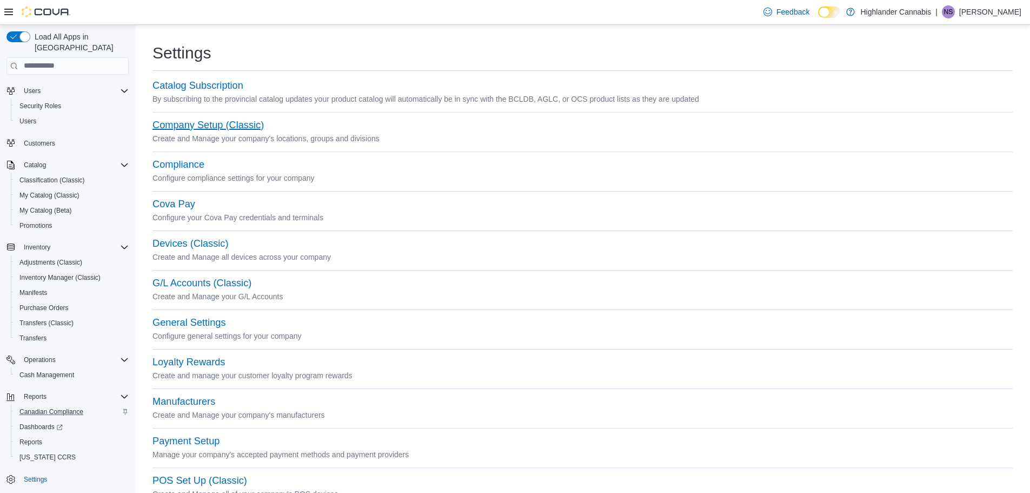
click at [198, 124] on button "Company Setup (Classic)" at bounding box center [207, 124] width 111 height 11
